Goal: Navigation & Orientation: Find specific page/section

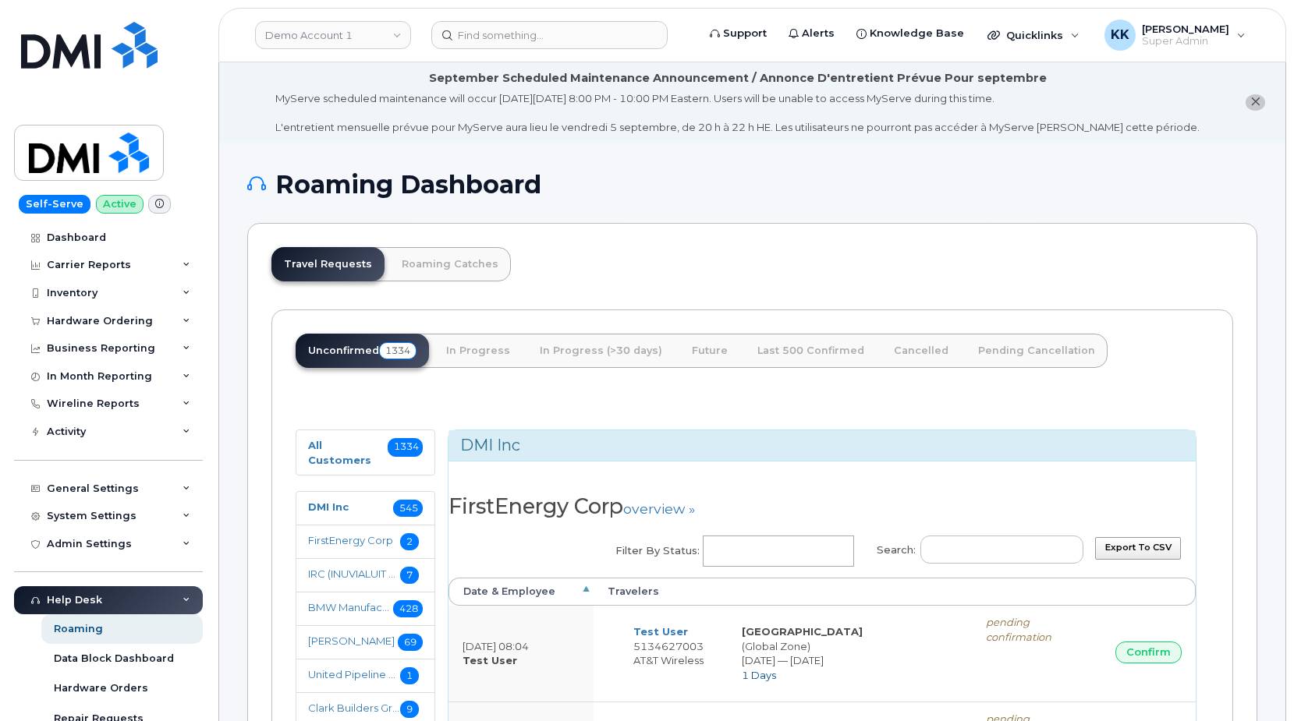
select select
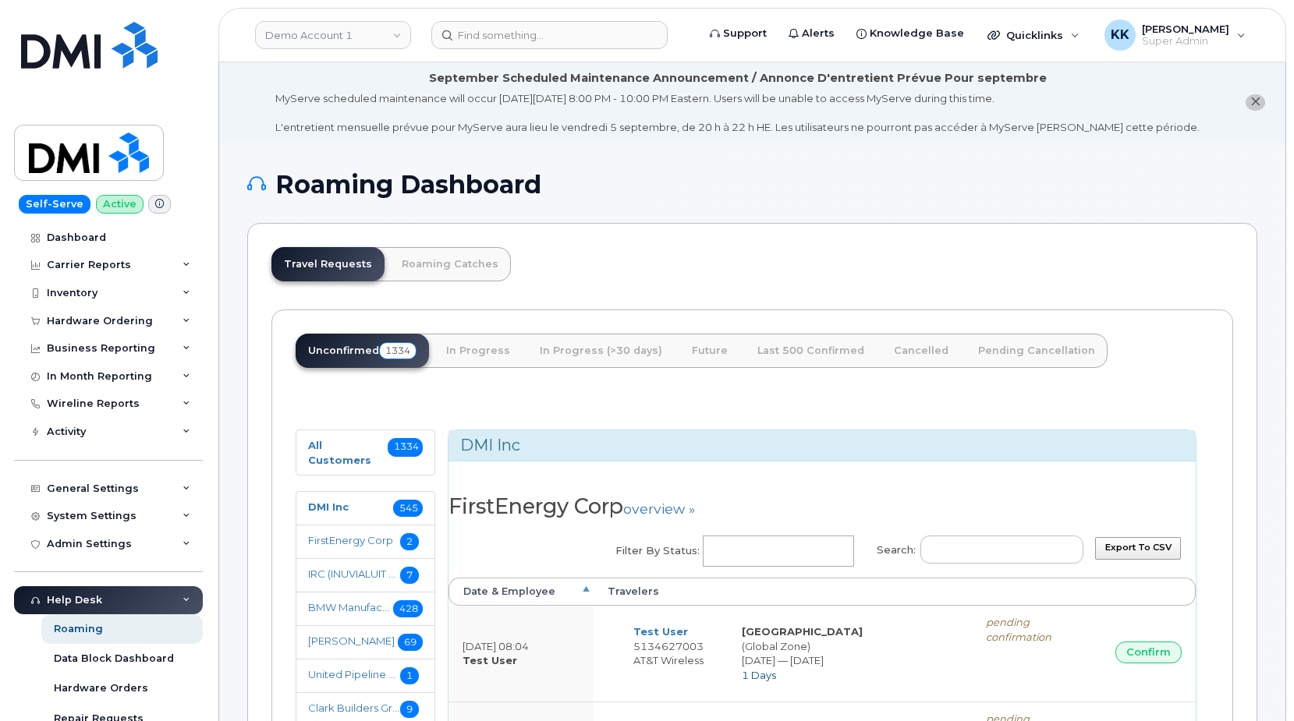
select select
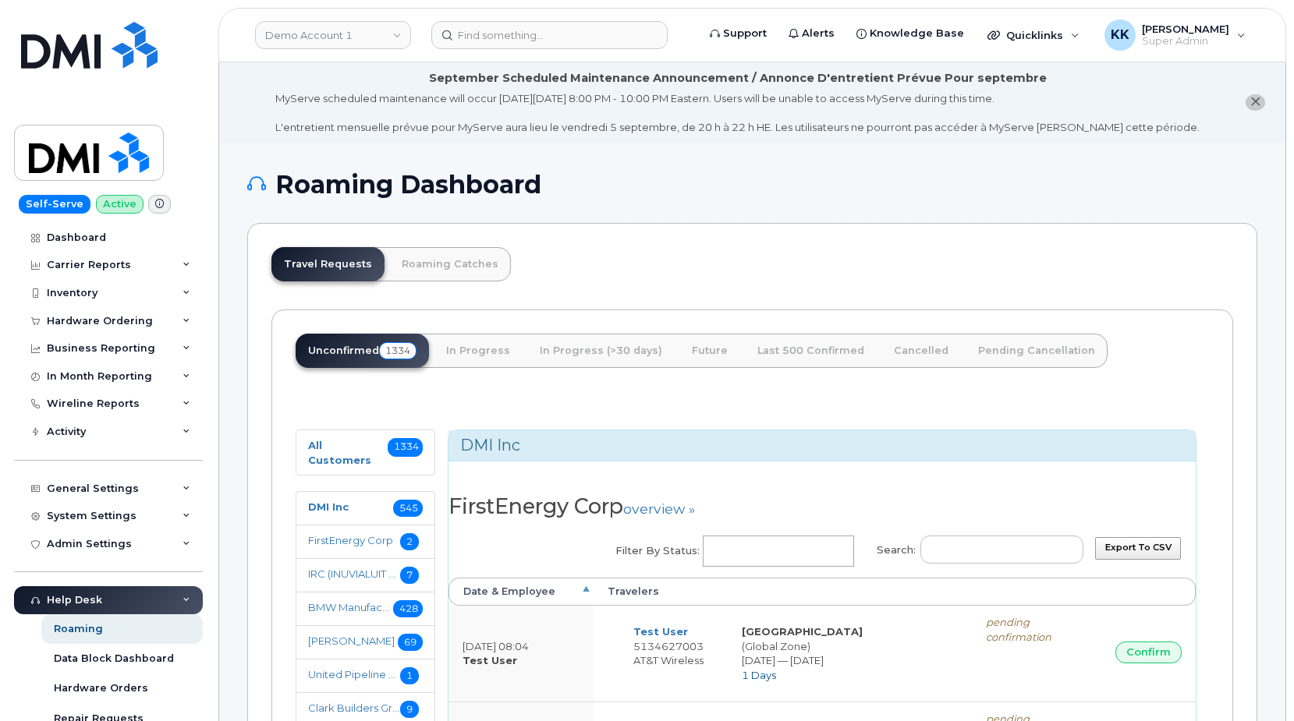
select select
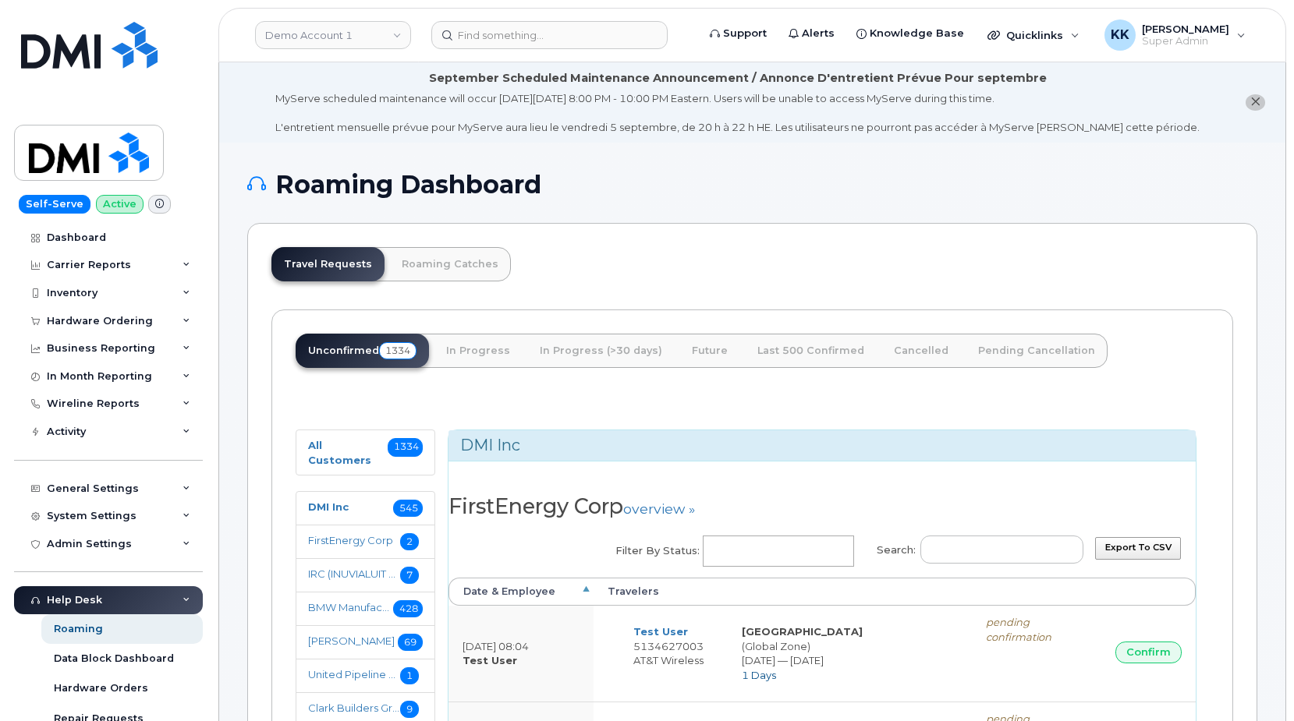
select select
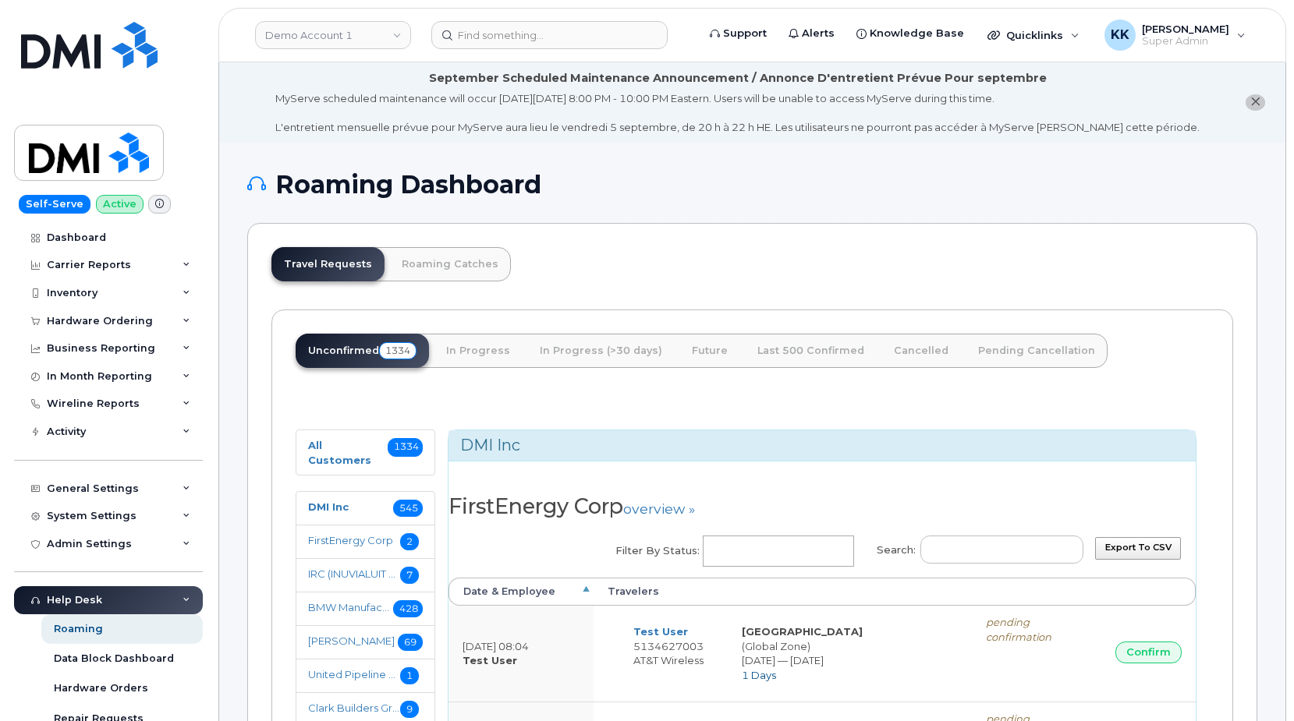
select select
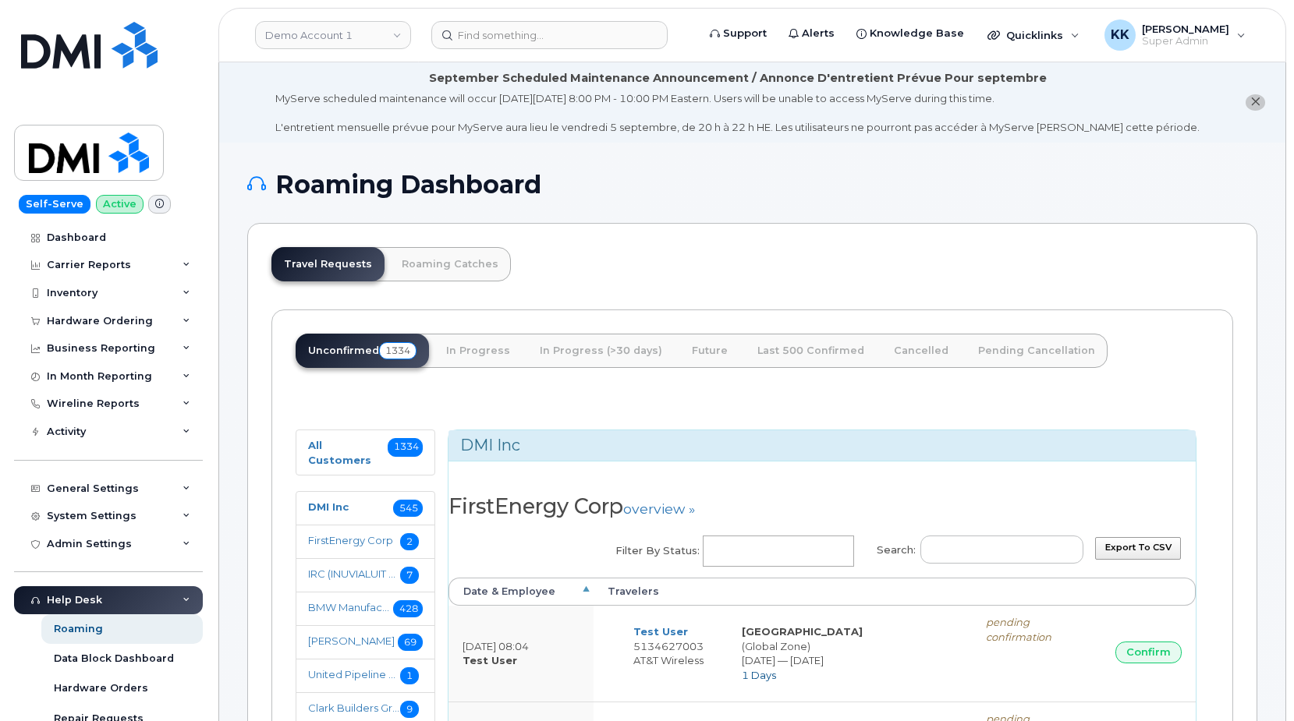
select select
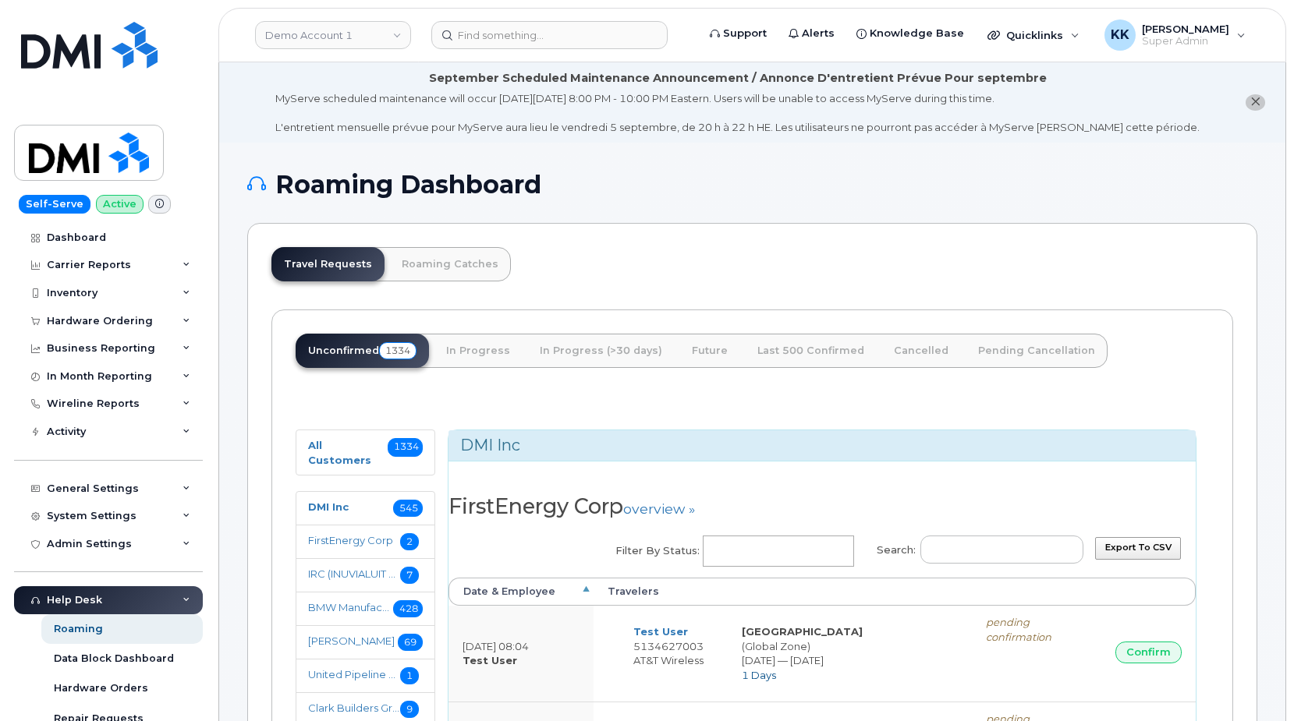
select select
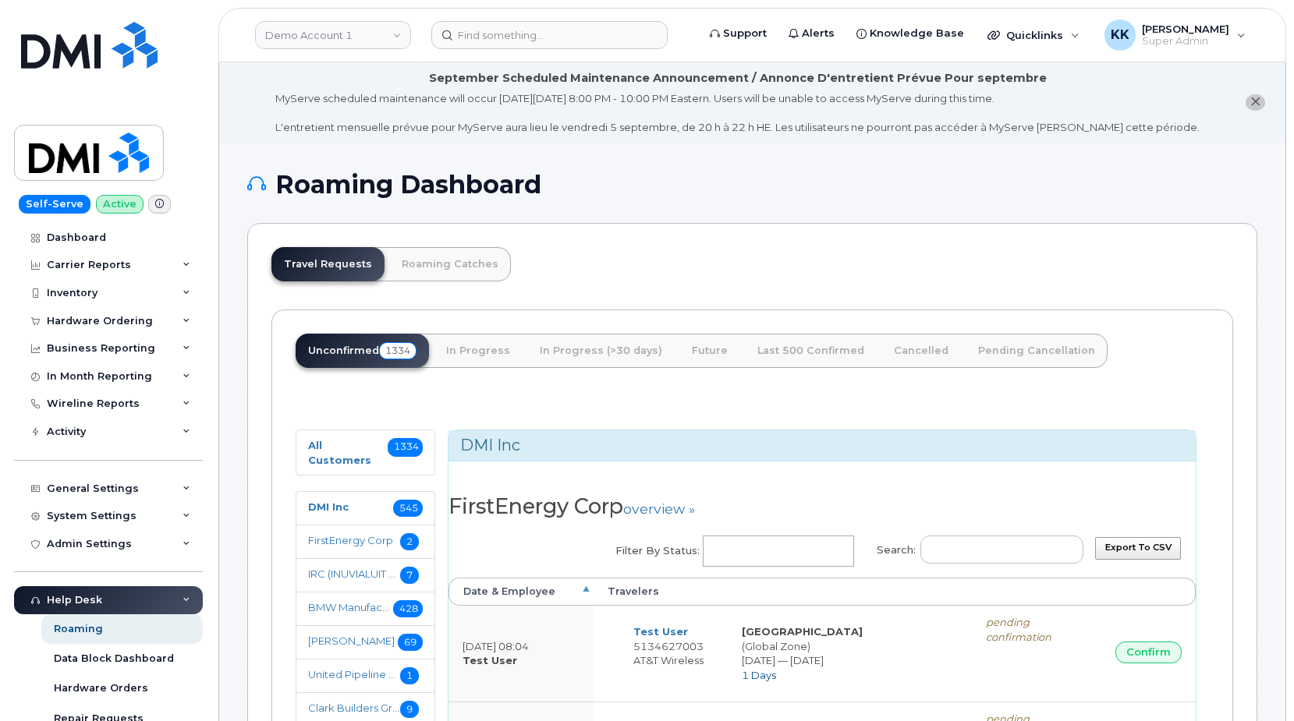
select select
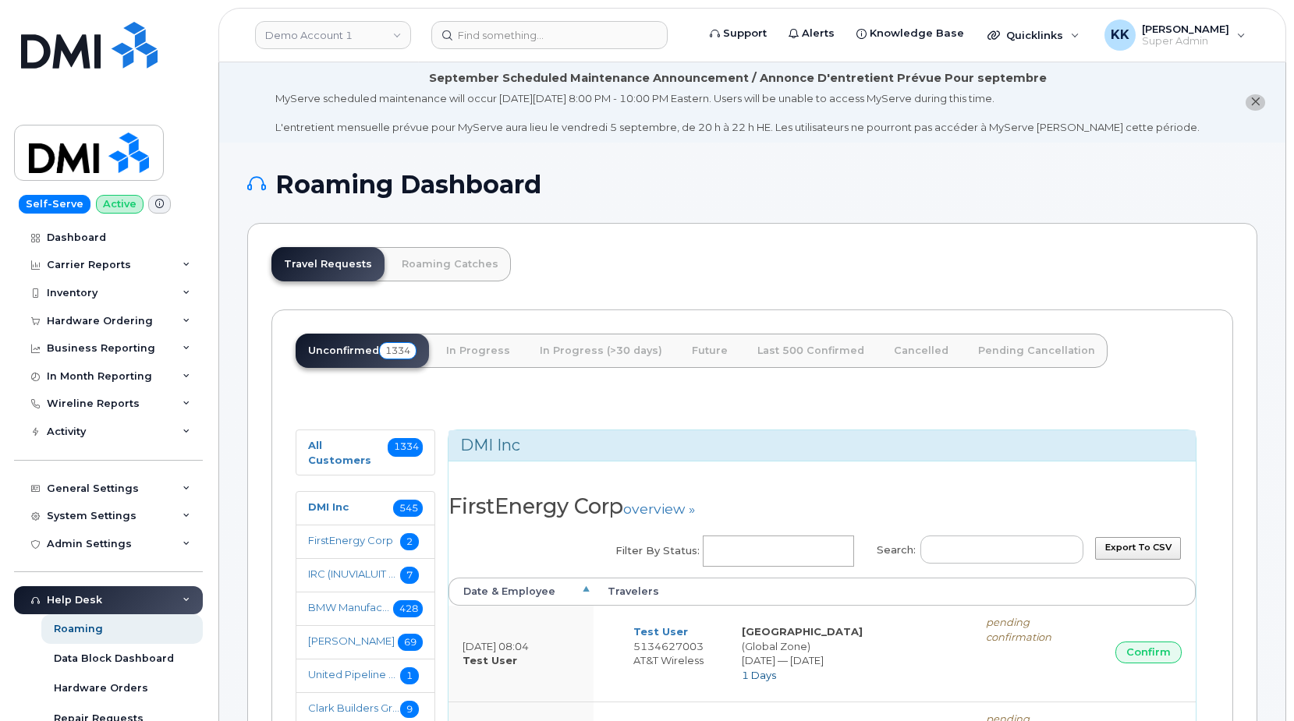
select select
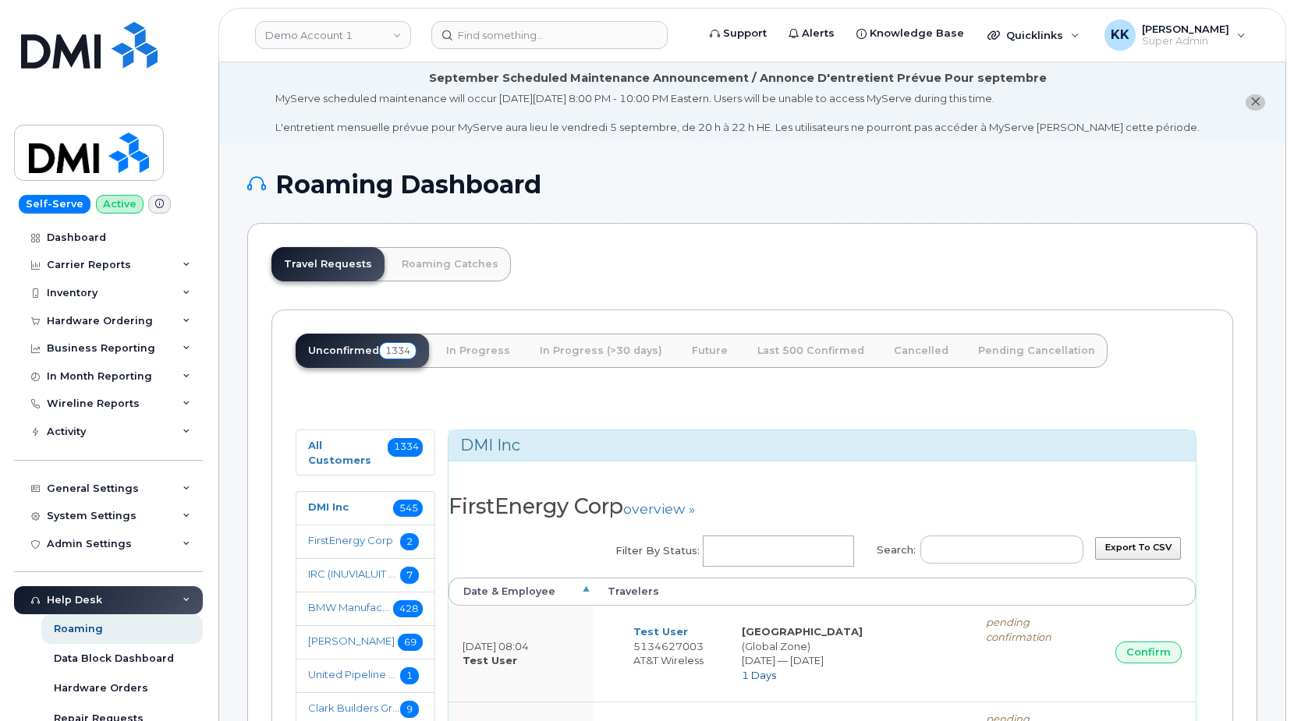
select select
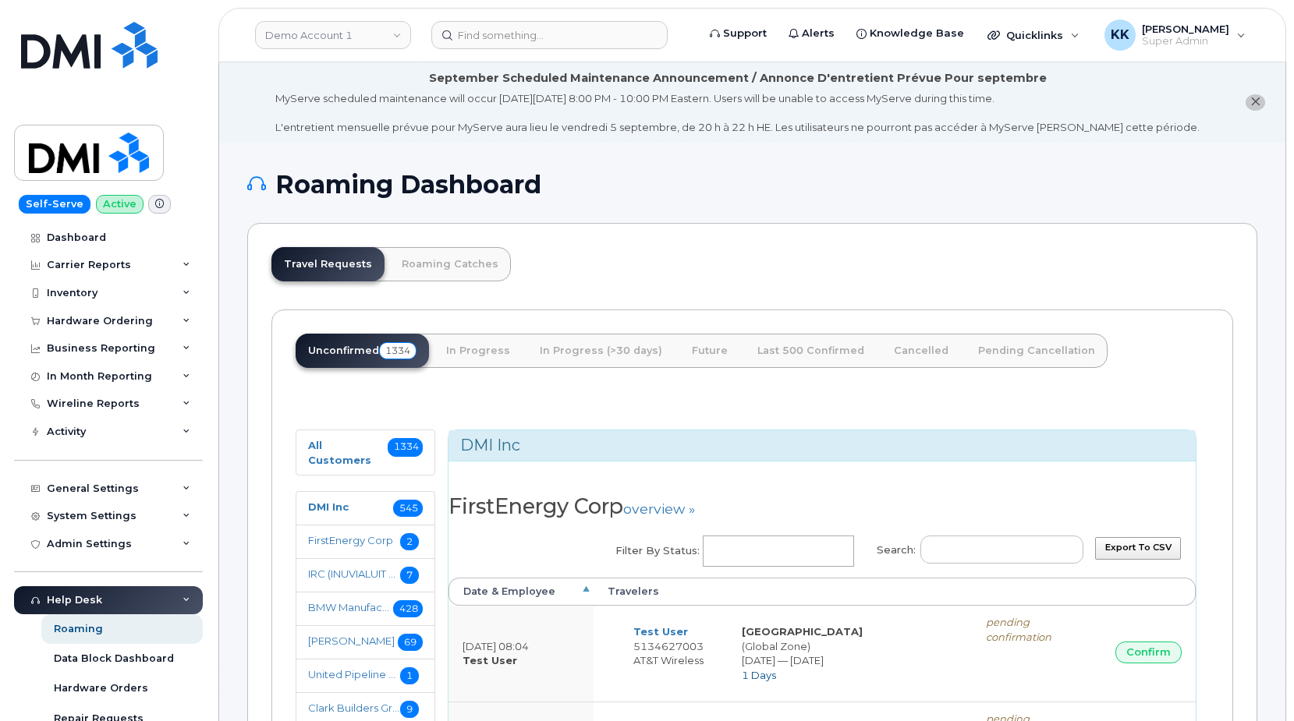
select select
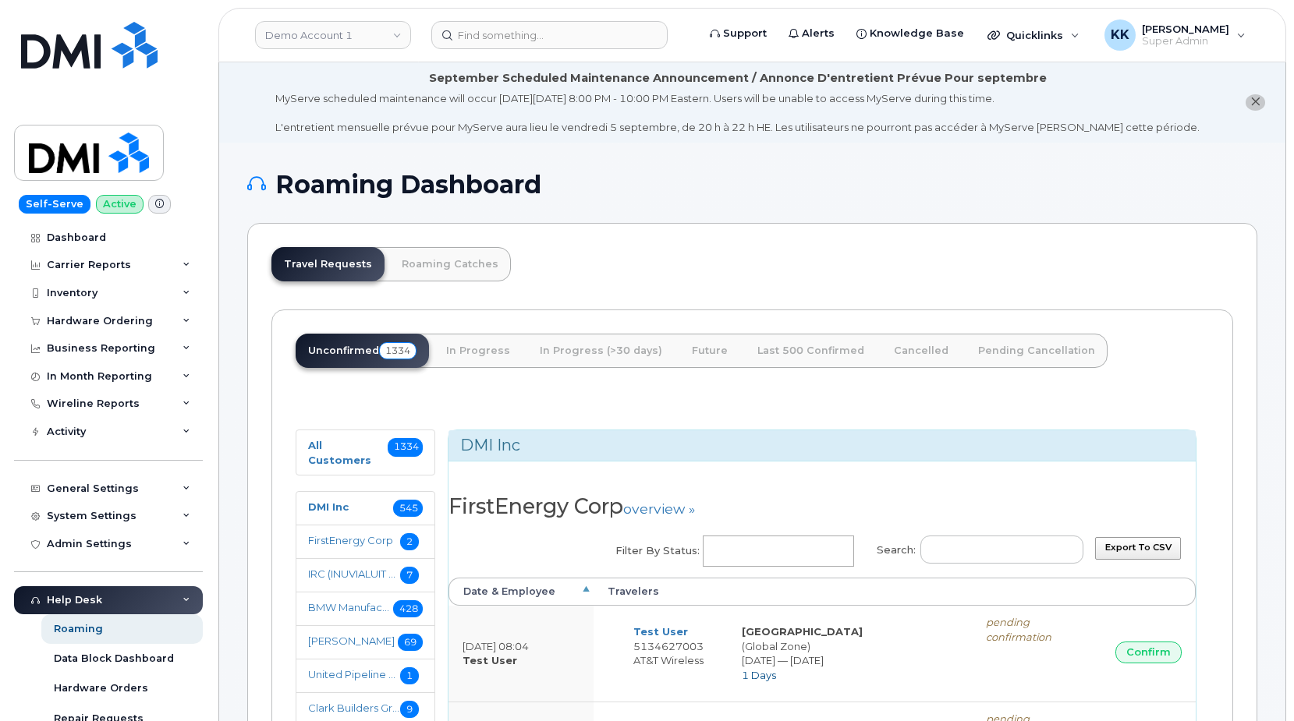
select select
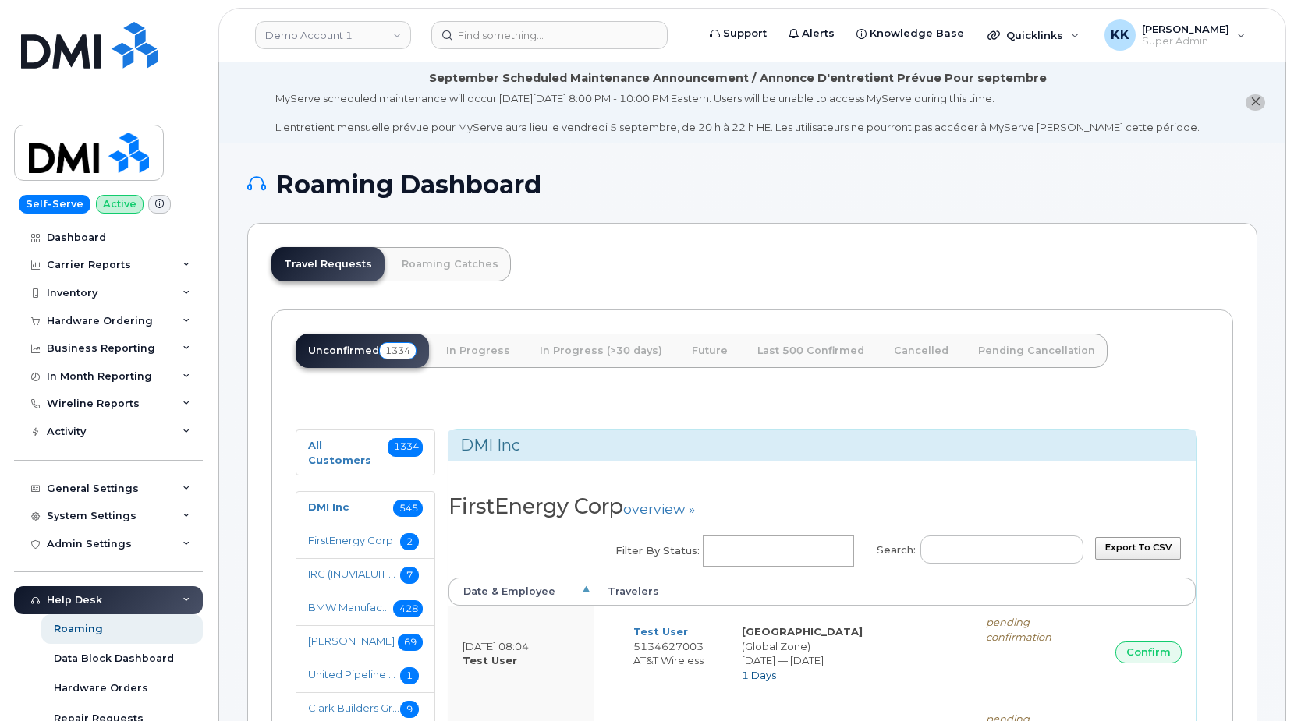
select select
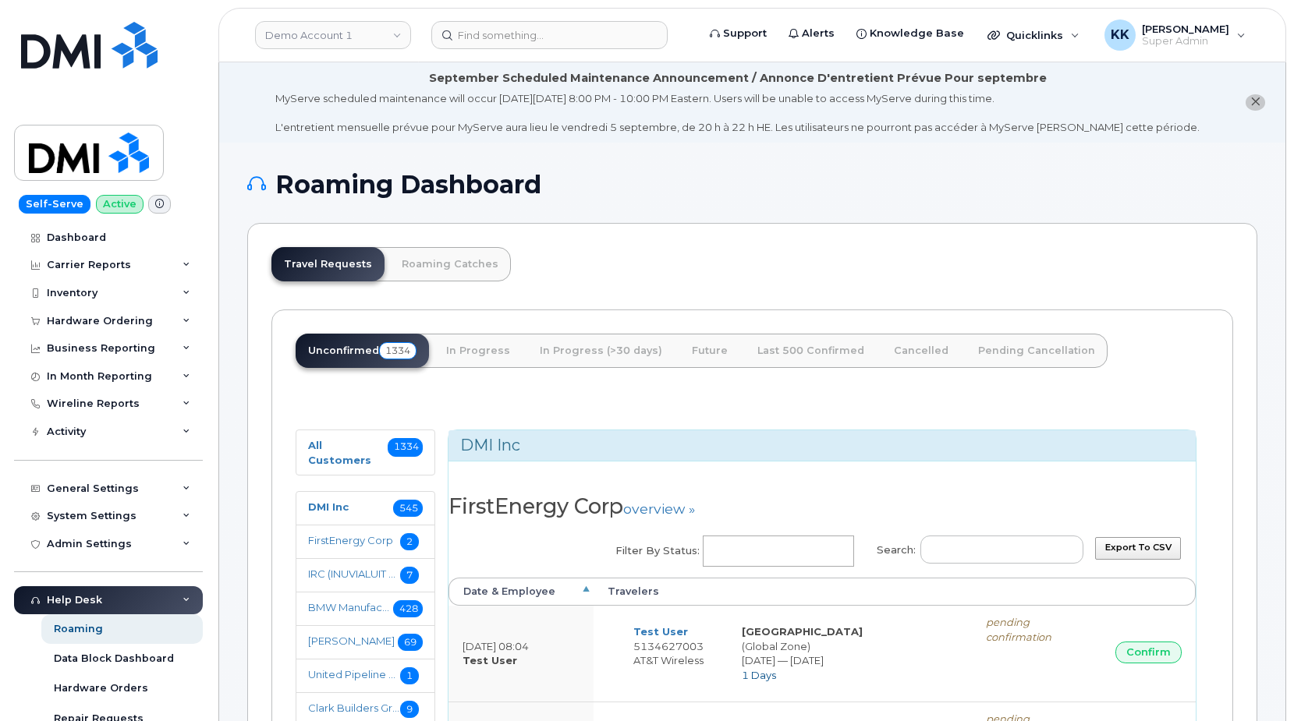
select select
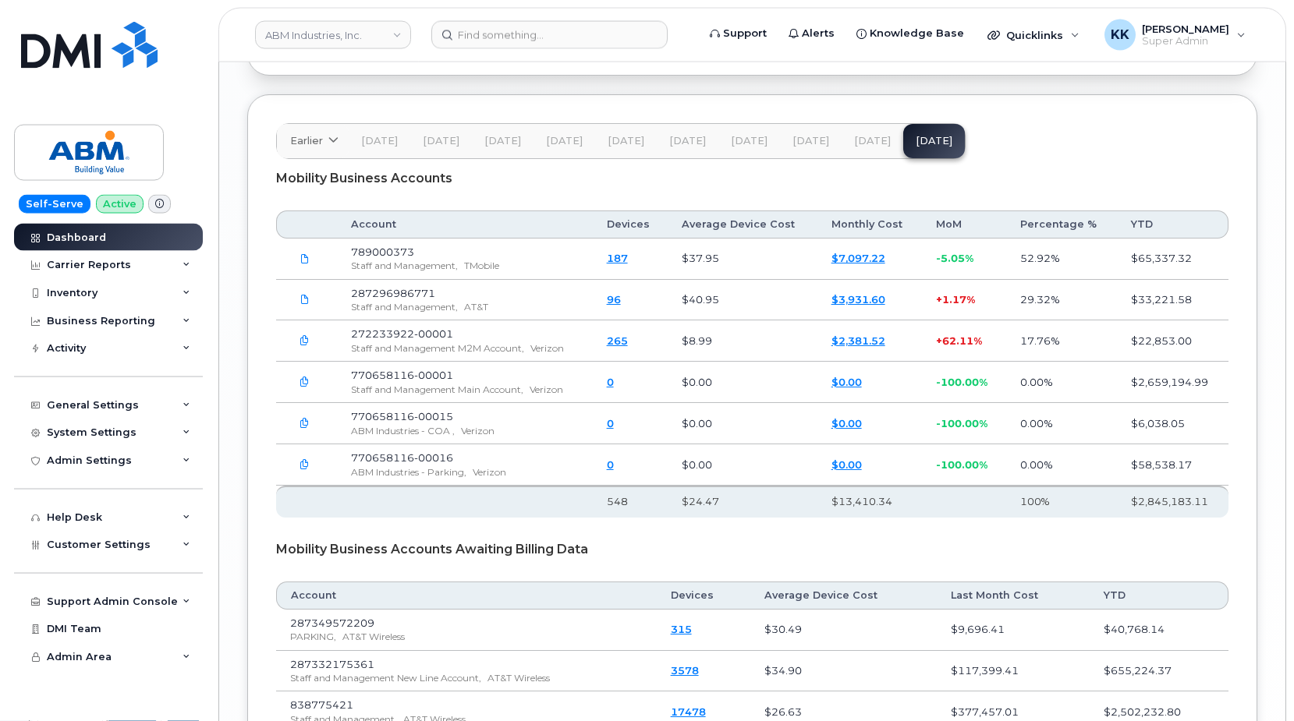
scroll to position [2624, 0]
